Goal: Task Accomplishment & Management: Manage account settings

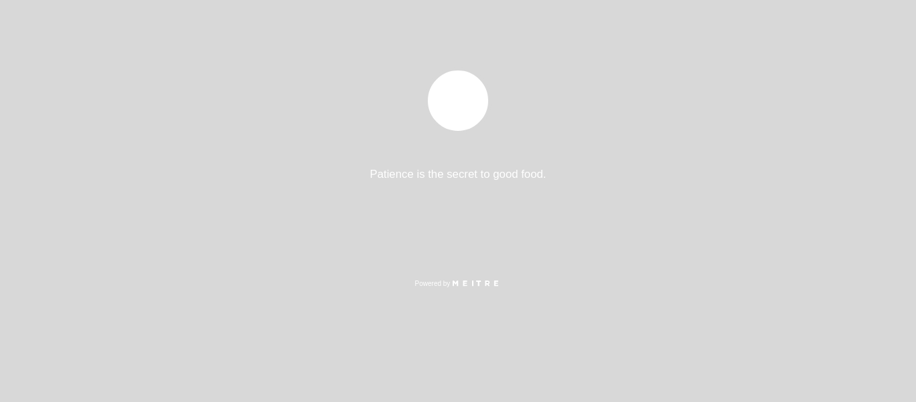
select select "es"
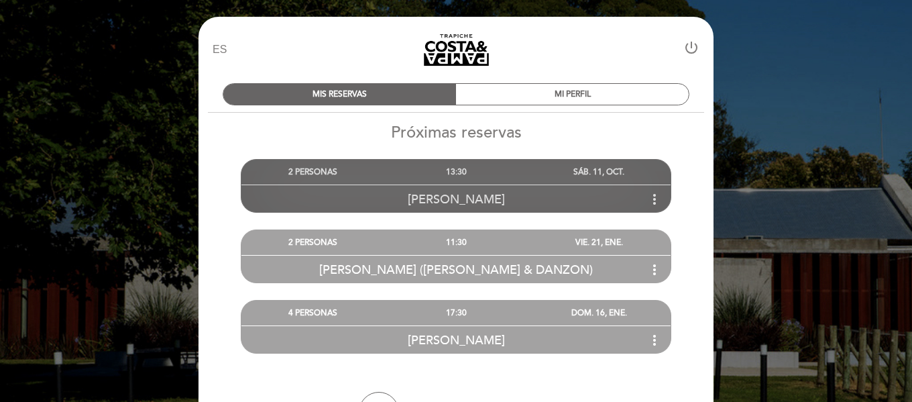
click at [506, 205] on div "[PERSON_NAME] more_vert" at bounding box center [456, 198] width 429 height 29
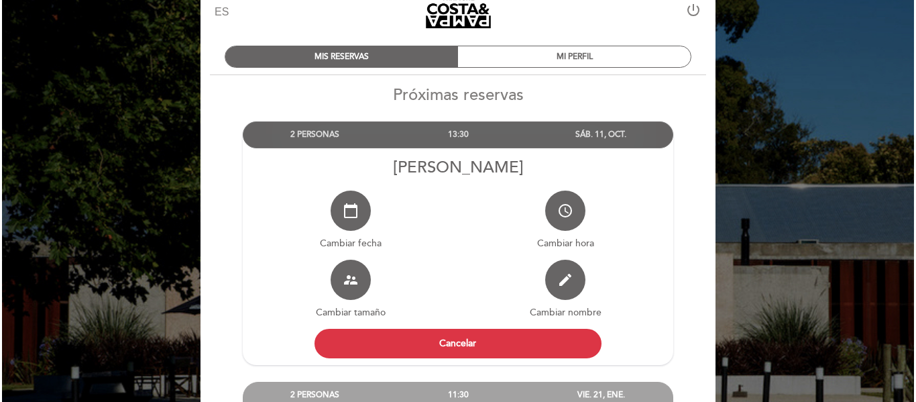
scroll to position [38, 0]
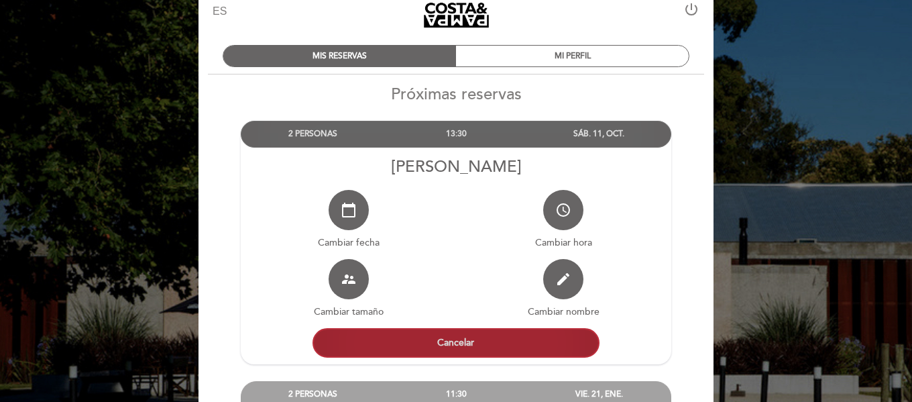
click at [466, 342] on button "Cancelar" at bounding box center [456, 343] width 287 height 30
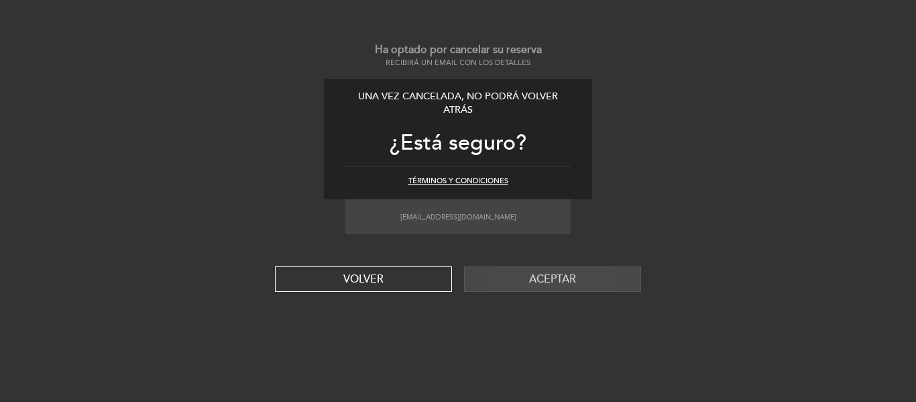
click at [508, 269] on button "Aceptar" at bounding box center [552, 278] width 177 height 25
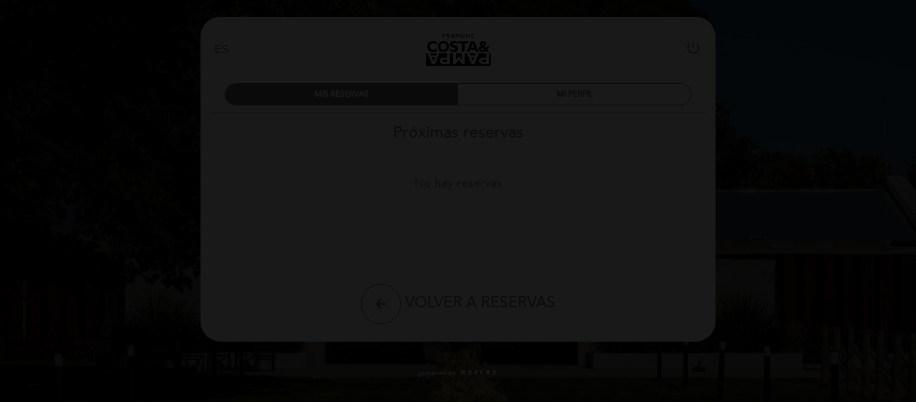
scroll to position [0, 0]
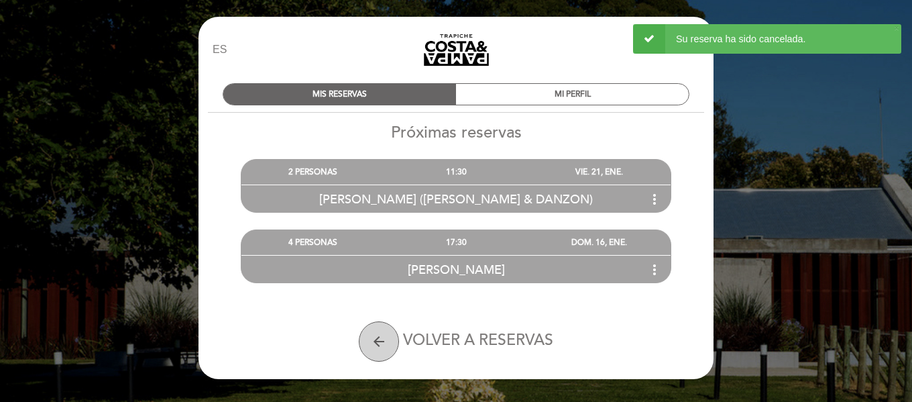
click at [380, 348] on icon "arrow_back" at bounding box center [379, 341] width 16 height 16
select select "es"
